Goal: Transaction & Acquisition: Subscribe to service/newsletter

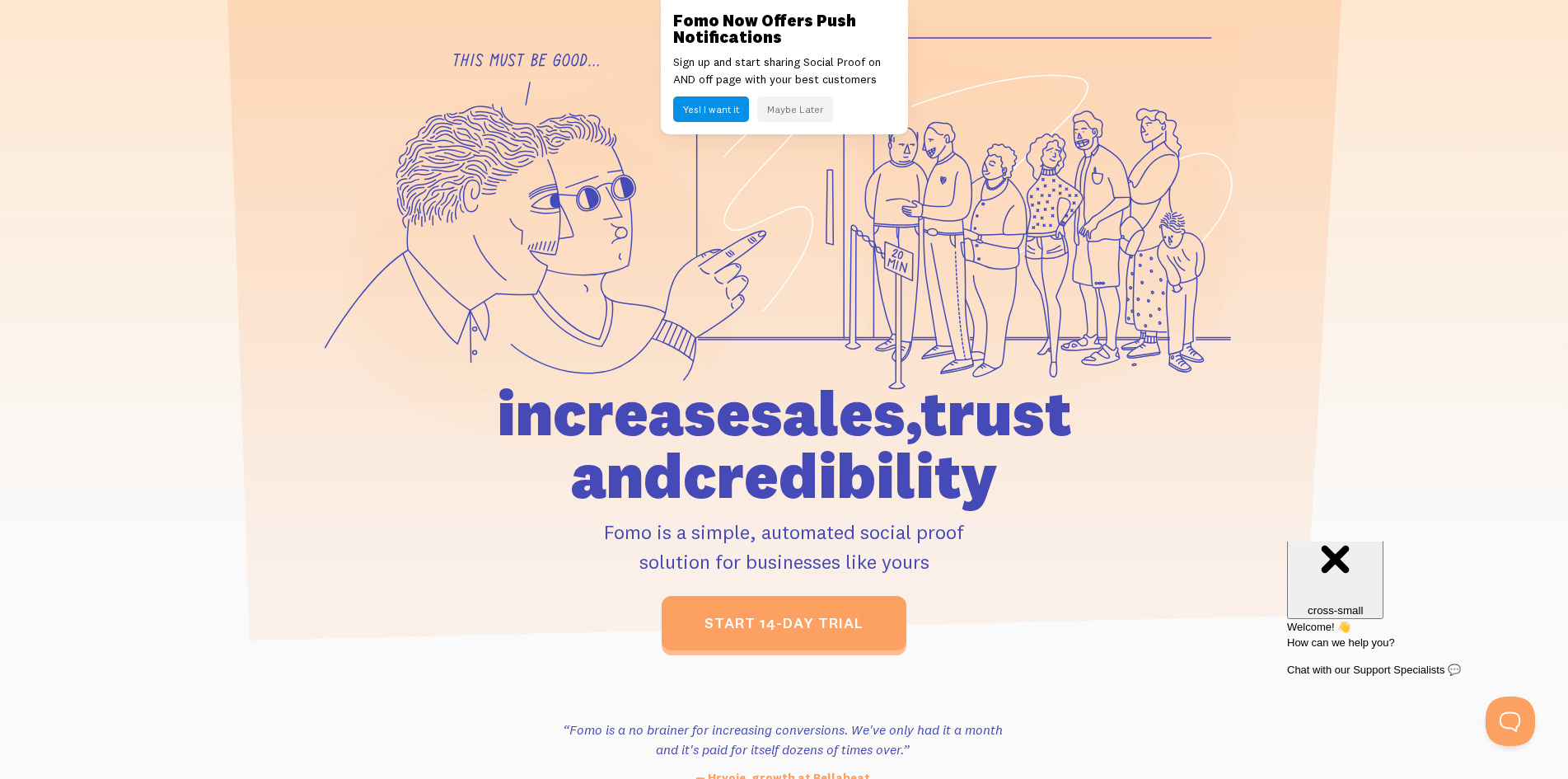
scroll to position [717, 0]
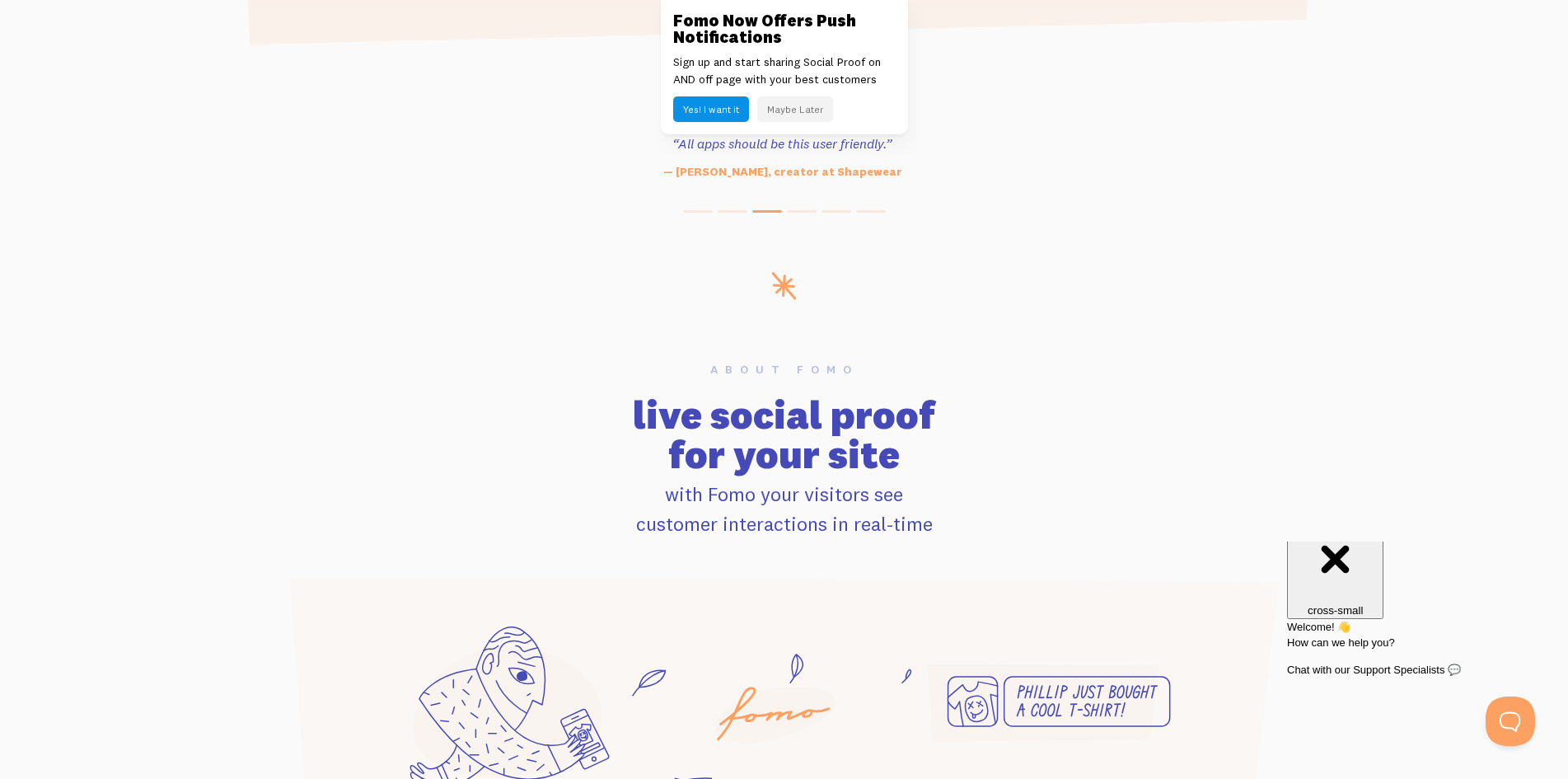
click at [675, 9] on div "Fomo Now Offers Push Notifications Sign up and start sharing Social Proof on AN…" at bounding box center [784, 67] width 247 height 134
click at [400, 320] on link at bounding box center [784, 390] width 1568 height 779
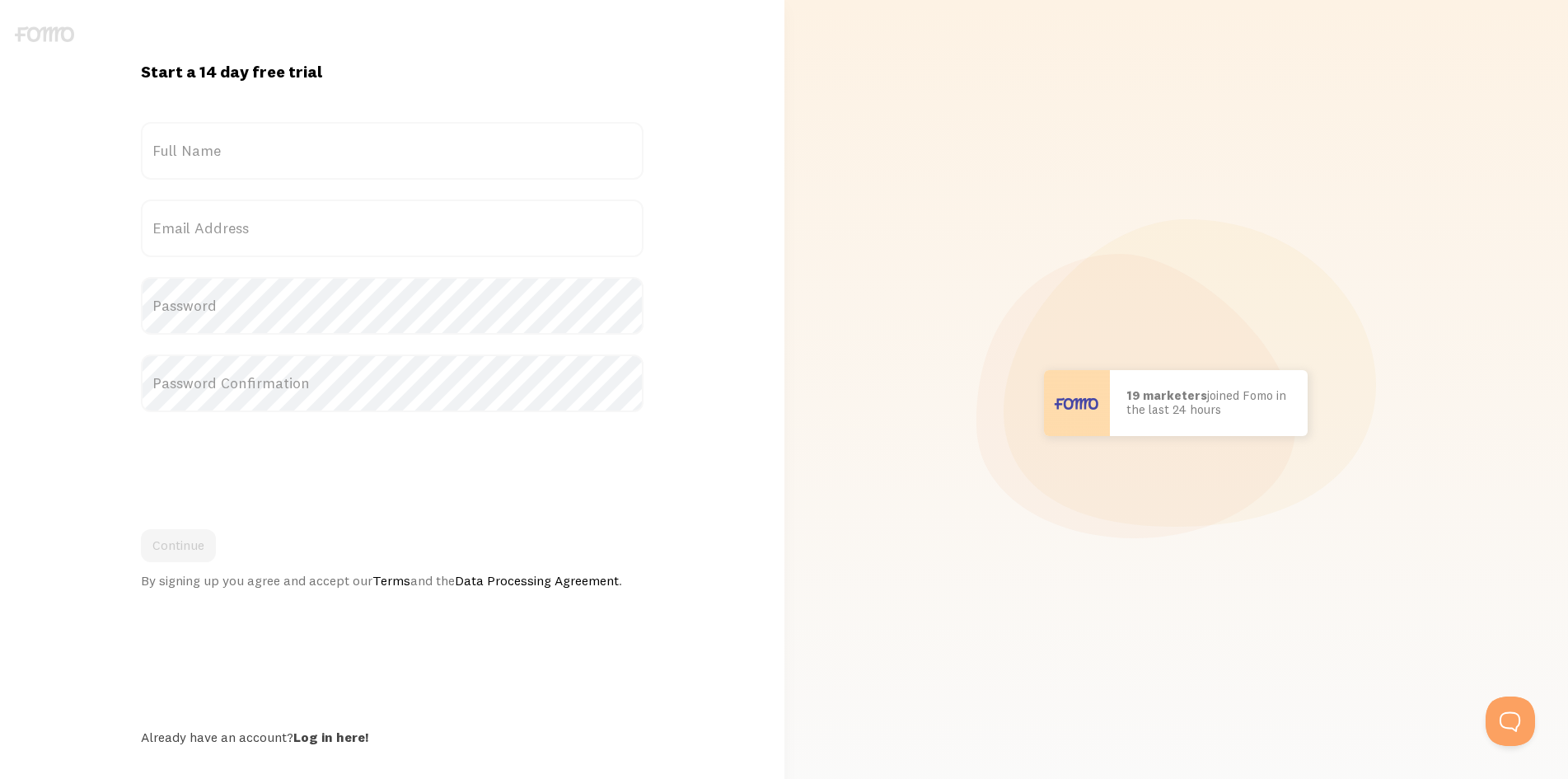
scroll to position [28, 0]
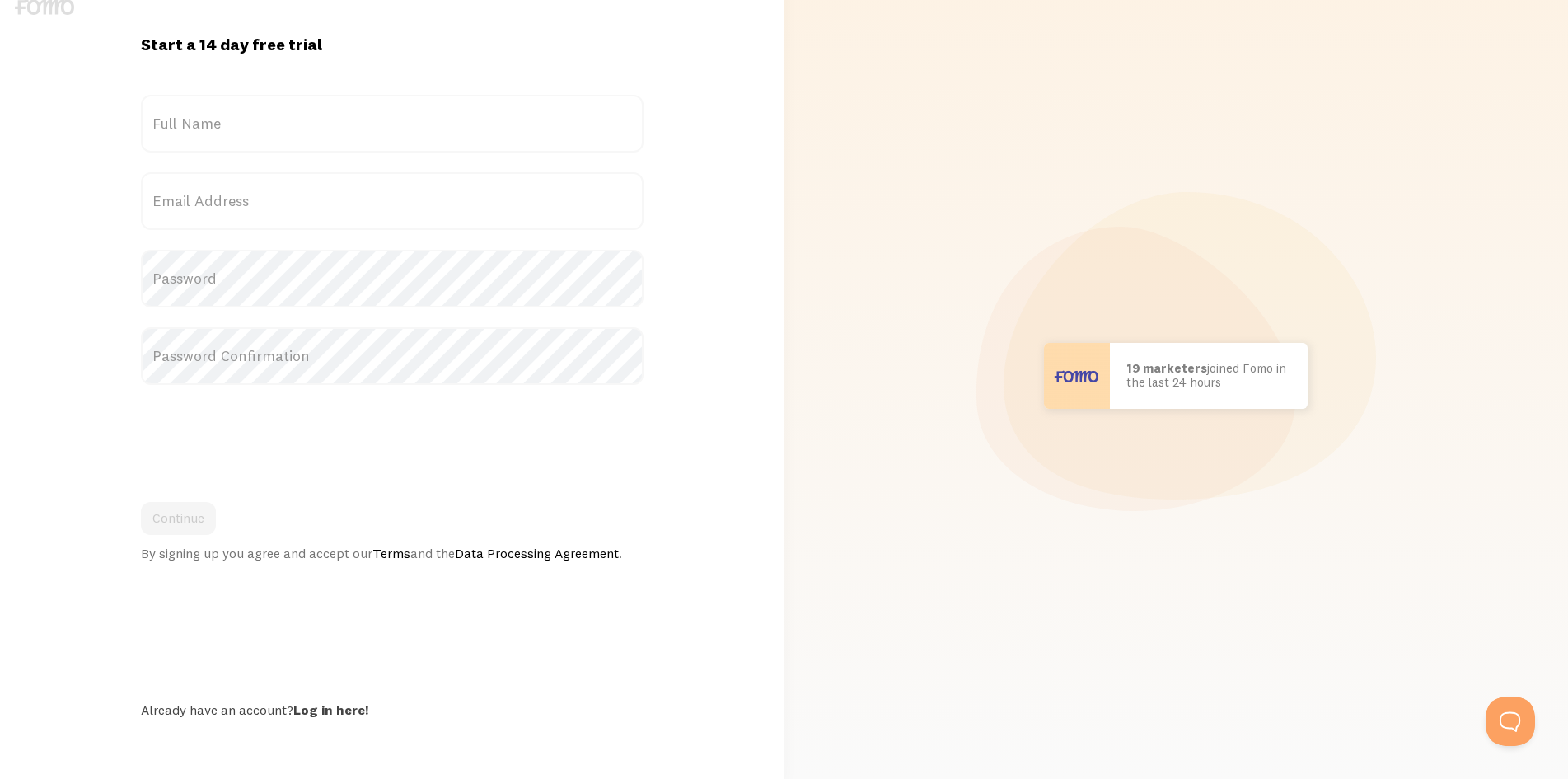
click at [476, 547] on link "Data Processing Agreement" at bounding box center [537, 552] width 164 height 16
